Goal: Information Seeking & Learning: Find specific fact

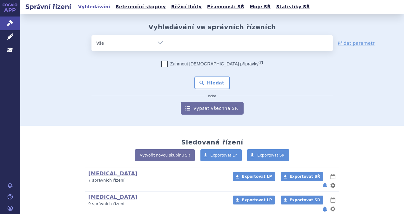
click at [210, 46] on ul at bounding box center [250, 41] width 165 height 13
click at [168, 46] on select at bounding box center [167, 43] width 0 height 16
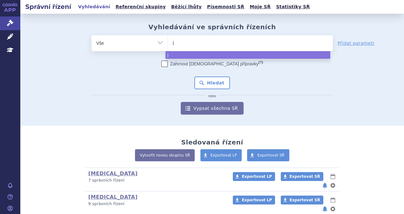
type input "je"
type input "jemep"
type input "jeme"
type input "jem"
type input "jemp"
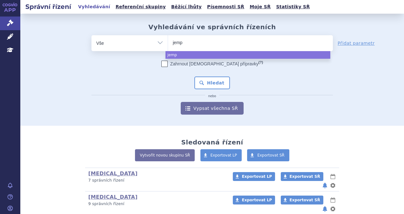
type input "jempe"
type input "jemper"
type input "jemperli"
select select "jemperli"
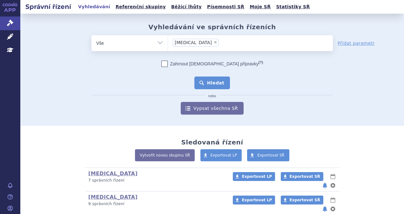
click at [204, 82] on button "Hledat" at bounding box center [212, 82] width 36 height 13
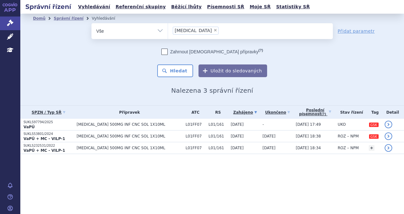
click at [108, 126] on span "[MEDICAL_DATA] 500MG INF CNC SOL 1X10ML" at bounding box center [129, 124] width 106 height 4
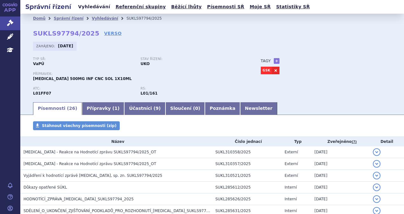
click at [91, 6] on link "Vyhledávání" at bounding box center [94, 7] width 36 height 9
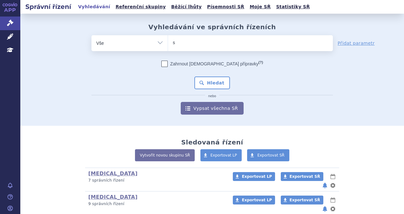
type input "sa"
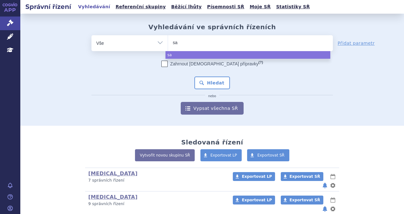
type input "sar"
type input "sarc"
type input "sarcl"
type input "sarclis"
type input "sarclisa"
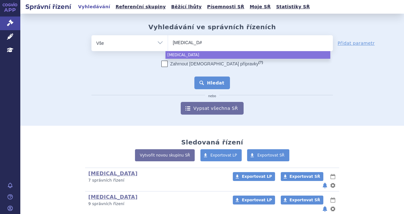
select select "sarclisa"
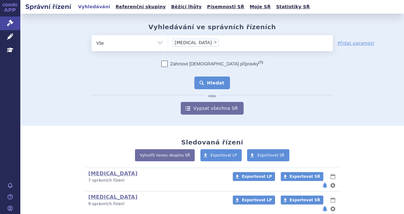
click at [208, 84] on button "Hledat" at bounding box center [212, 82] width 36 height 13
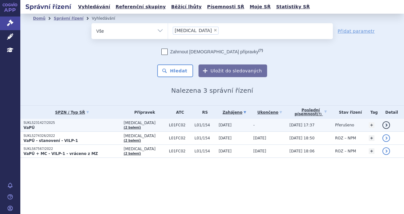
click at [97, 124] on p "SUKLS231427/2025" at bounding box center [71, 123] width 97 height 4
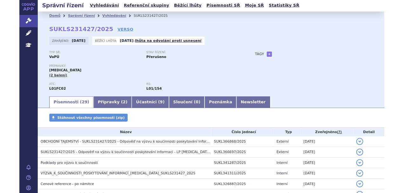
scroll to position [4, 0]
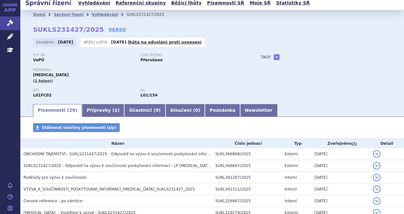
click at [327, 124] on div "Stáhnout všechny písemnosti (zip)" at bounding box center [211, 130] width 383 height 15
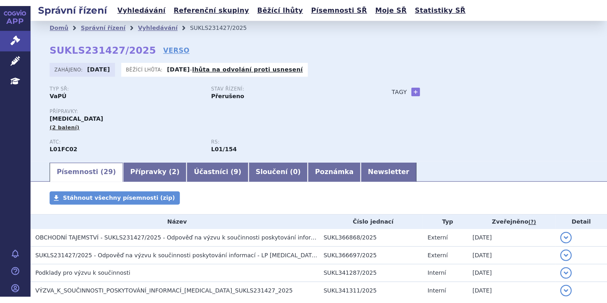
scroll to position [4, 0]
